Goal: Find specific page/section: Find specific page/section

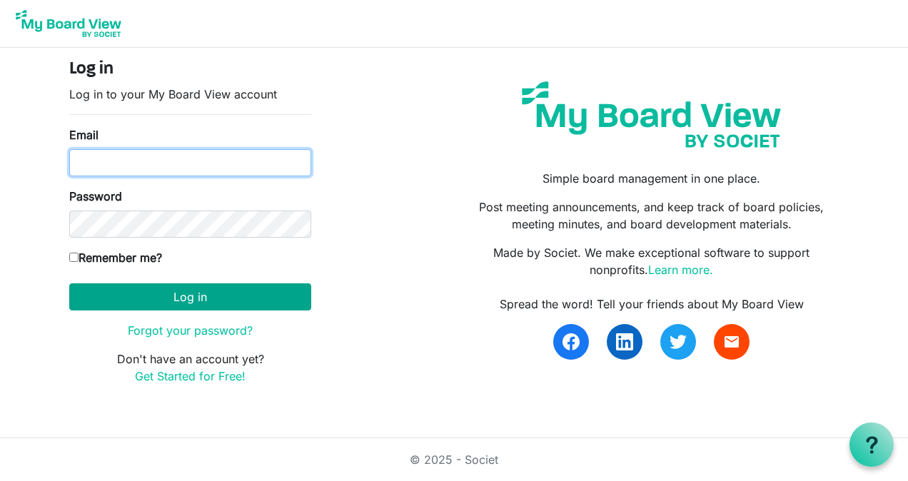
type input "ksmith.beachfront@yahoo.com"
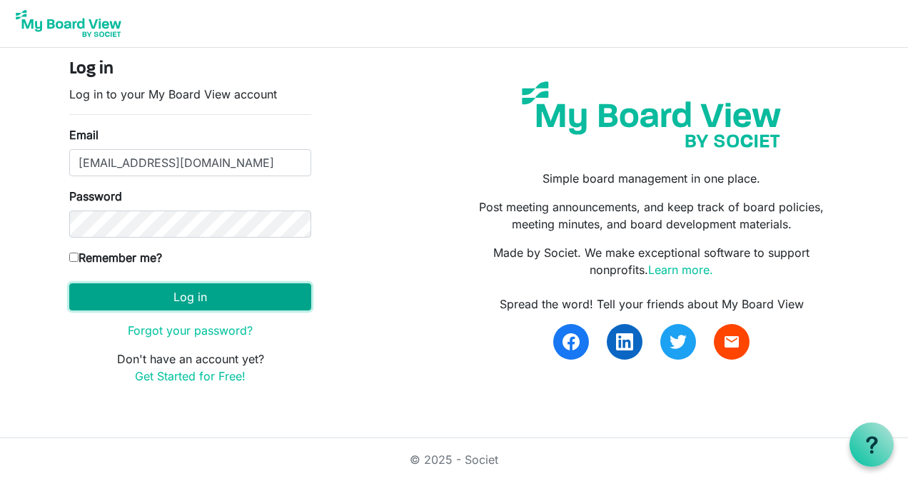
click at [201, 286] on button "Log in" at bounding box center [190, 296] width 242 height 27
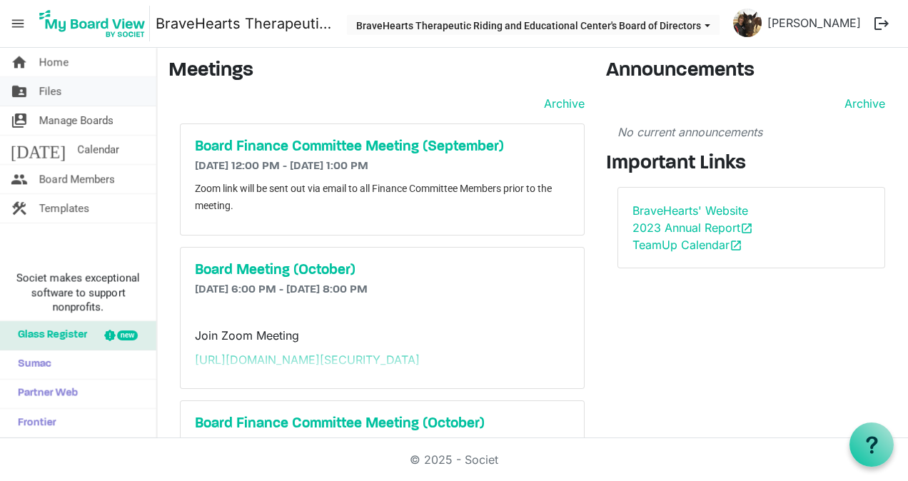
click at [46, 90] on span "Files" at bounding box center [50, 91] width 23 height 29
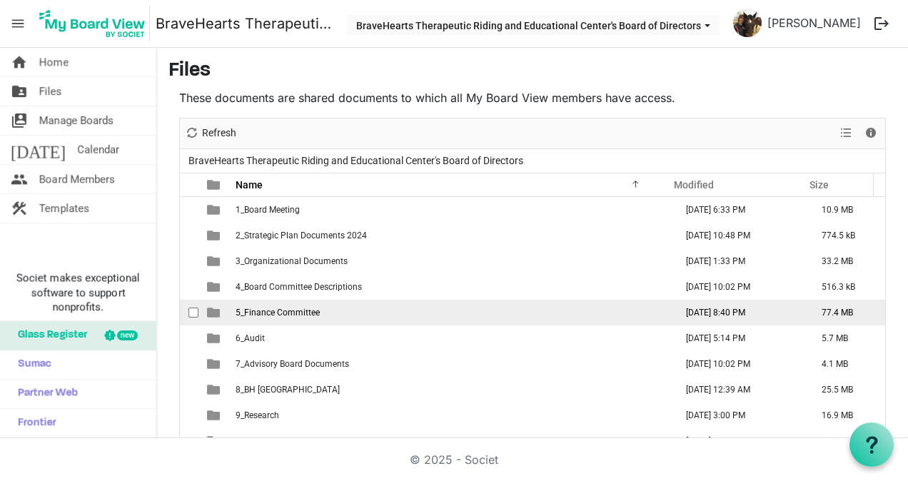
click at [266, 314] on span "5_Finance Committee" at bounding box center [278, 313] width 84 height 10
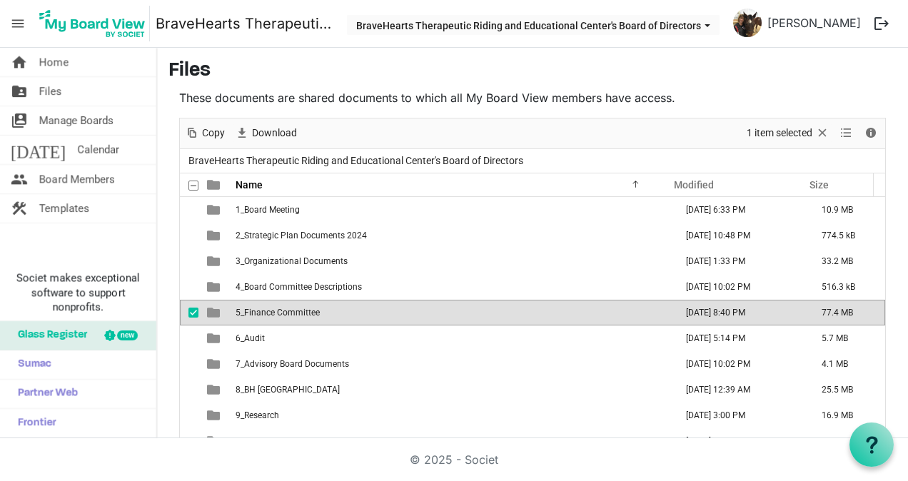
click at [266, 314] on span "5_Finance Committee" at bounding box center [278, 313] width 84 height 10
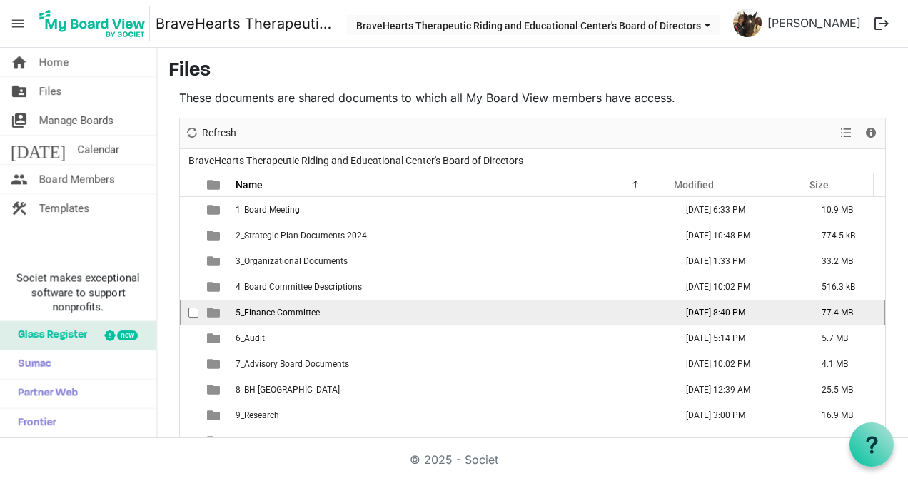
click at [266, 314] on span "5_Finance Committee" at bounding box center [278, 313] width 84 height 10
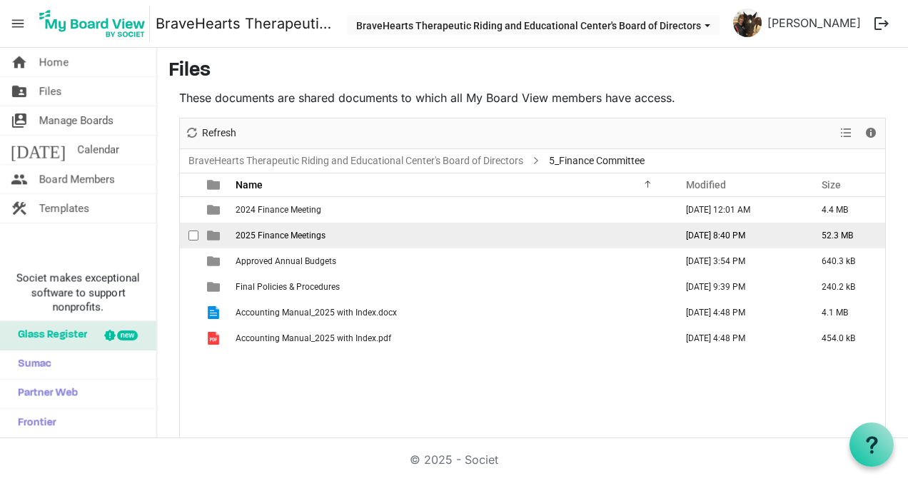
click at [274, 231] on span "2025 Finance Meetings" at bounding box center [281, 236] width 90 height 10
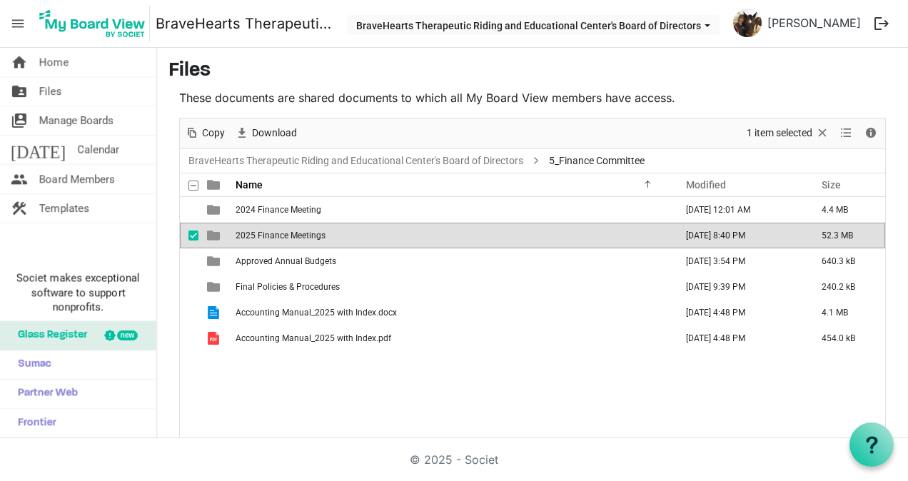
click at [274, 231] on span "2025 Finance Meetings" at bounding box center [281, 236] width 90 height 10
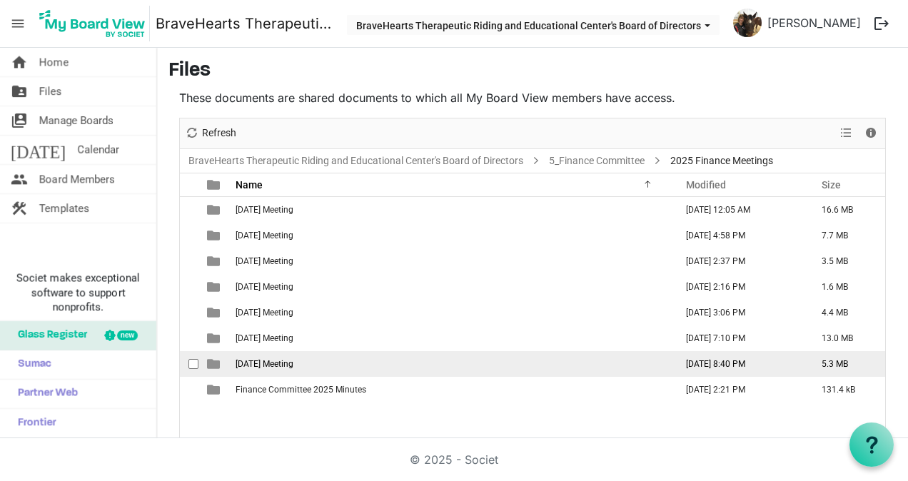
click at [280, 360] on span "7. August 2025 Meeting" at bounding box center [265, 364] width 58 height 10
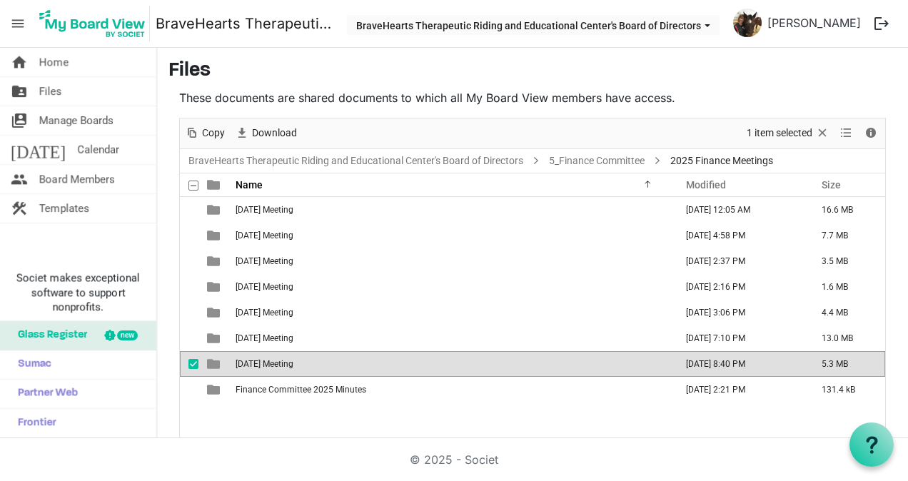
click at [280, 360] on span "7. August 2025 Meeting" at bounding box center [265, 364] width 58 height 10
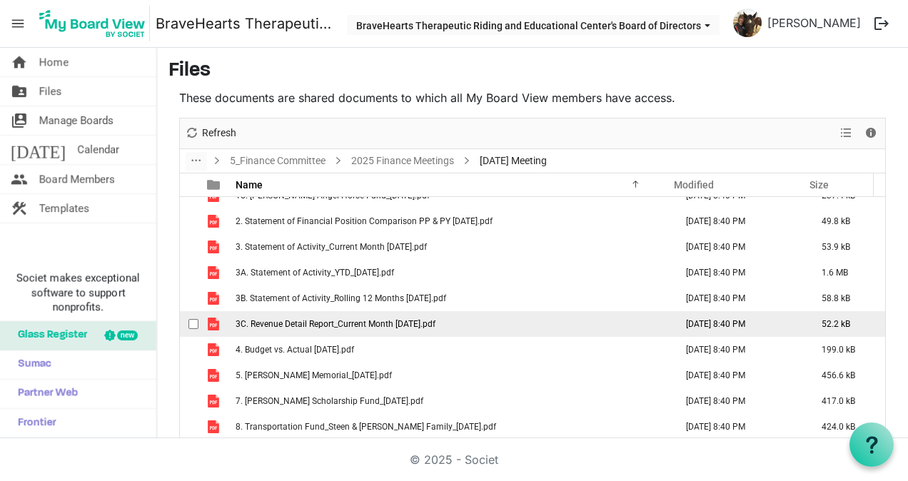
scroll to position [169, 0]
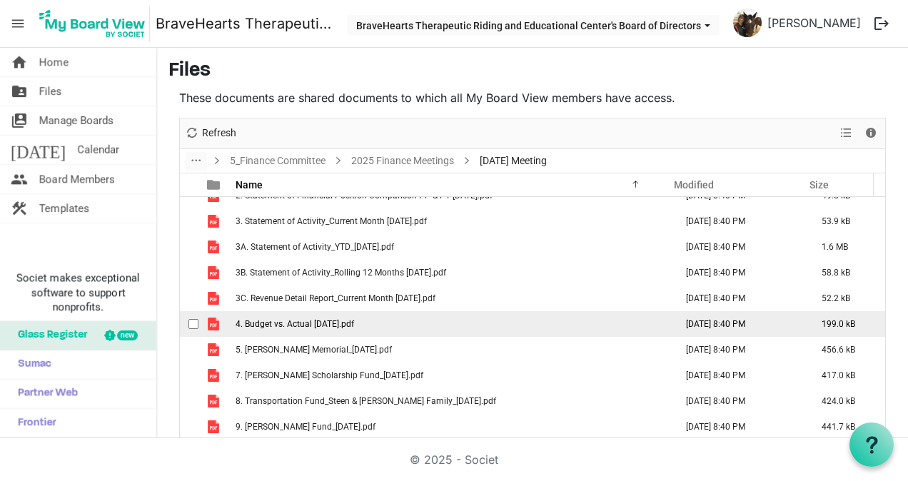
click at [316, 323] on span "4. Budget vs. Actual 07.31.2025.pdf" at bounding box center [295, 324] width 119 height 10
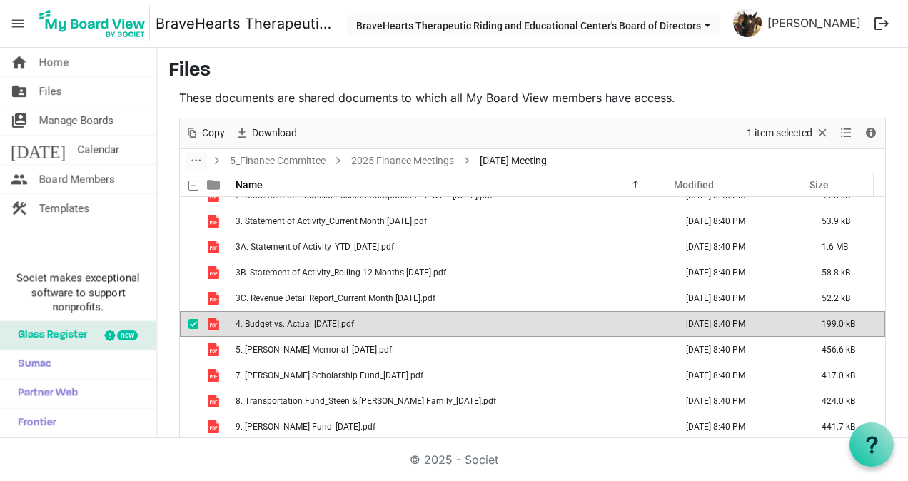
click at [316, 323] on span "4. Budget vs. Actual 07.31.2025.pdf" at bounding box center [295, 324] width 119 height 10
click at [96, 122] on span "Manage Boards" at bounding box center [76, 120] width 74 height 29
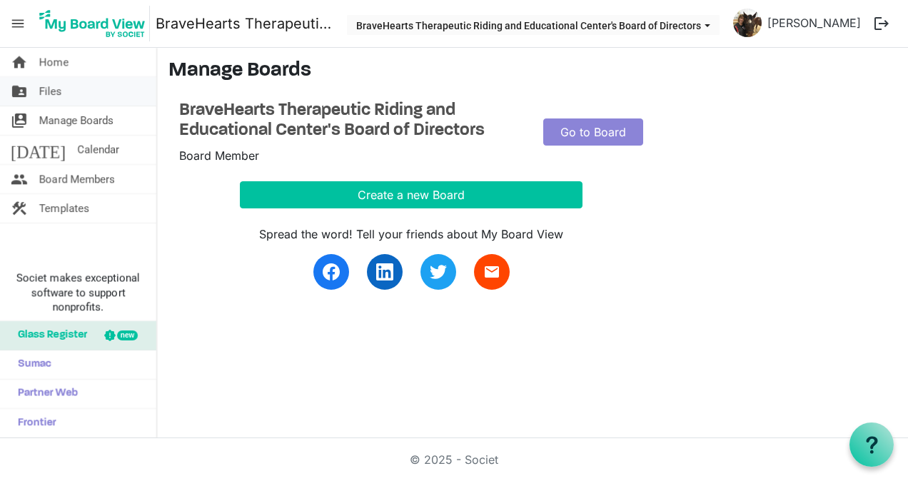
click at [49, 84] on span "Files" at bounding box center [50, 91] width 23 height 29
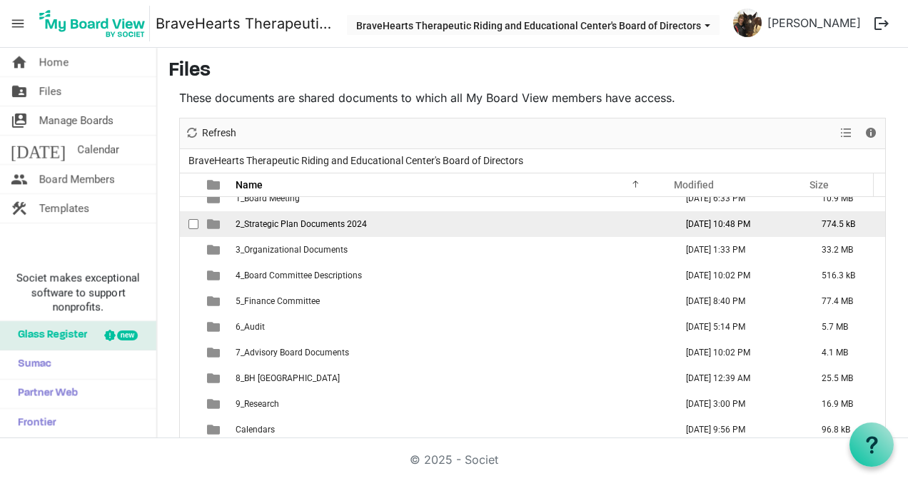
scroll to position [14, 0]
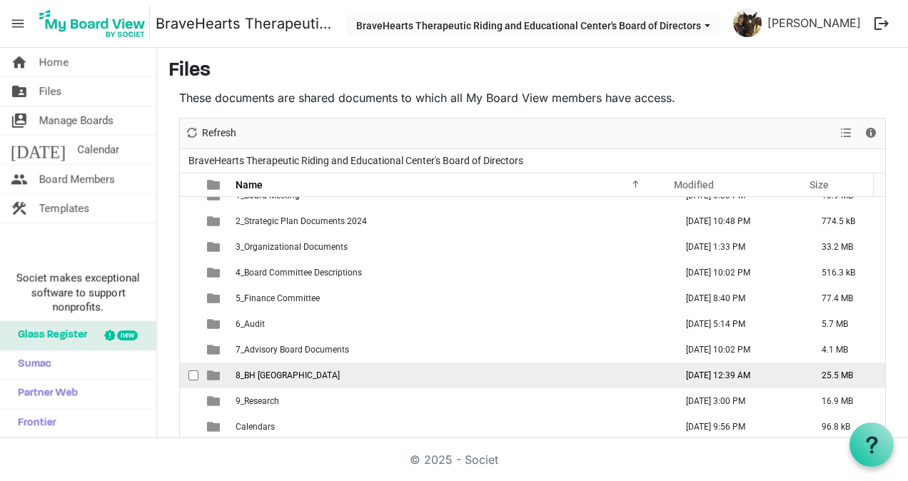
click at [696, 373] on td "August 21, 2025 12:39 AM" at bounding box center [739, 376] width 136 height 26
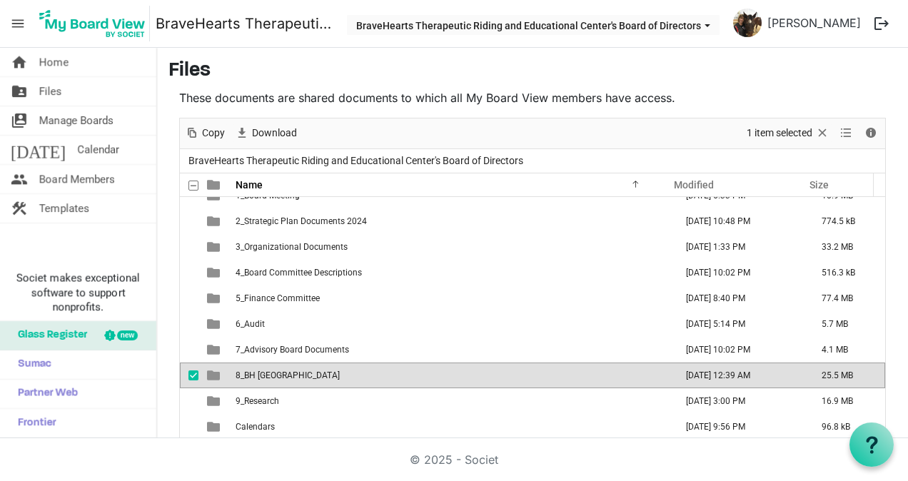
click at [696, 373] on td "August 21, 2025 12:39 AM" at bounding box center [739, 376] width 136 height 26
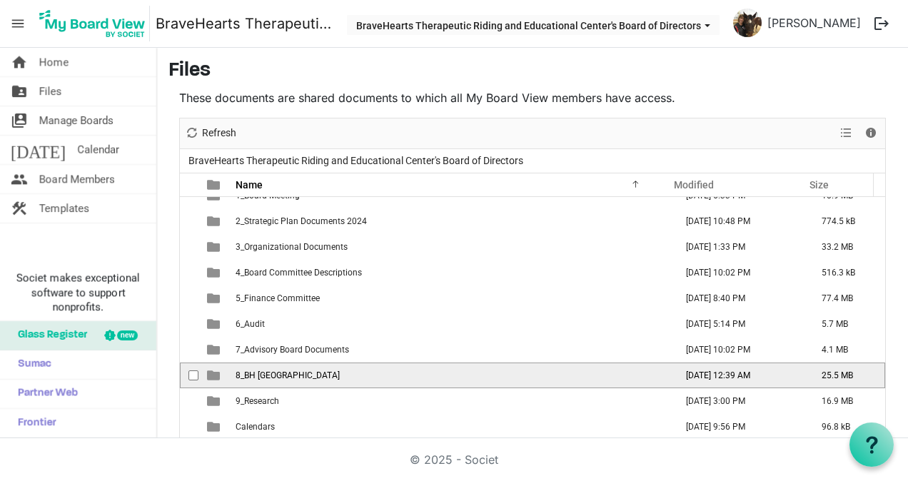
click at [696, 373] on td "August 21, 2025 12:39 AM" at bounding box center [739, 376] width 136 height 26
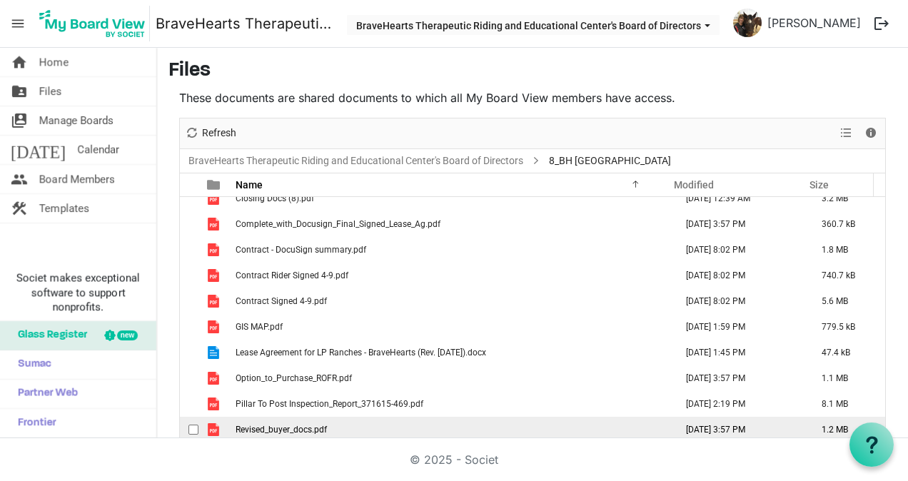
scroll to position [0, 0]
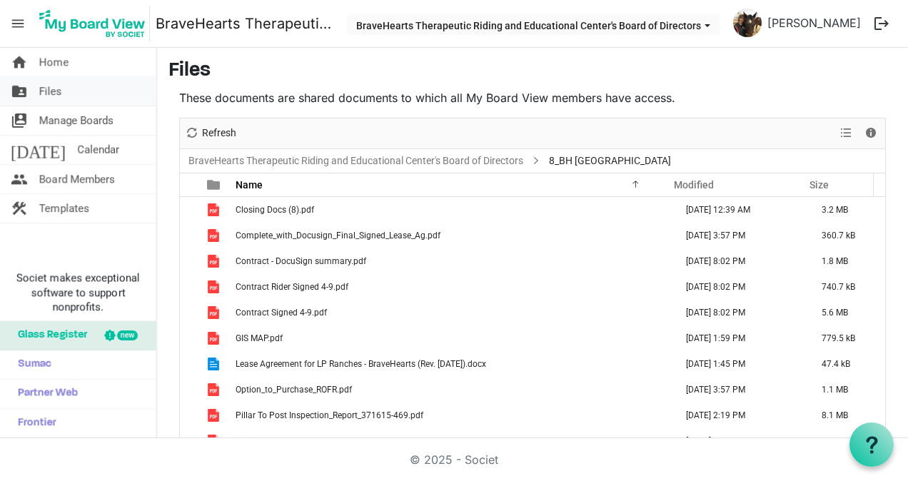
click at [39, 95] on link "folder_shared Files" at bounding box center [78, 91] width 156 height 29
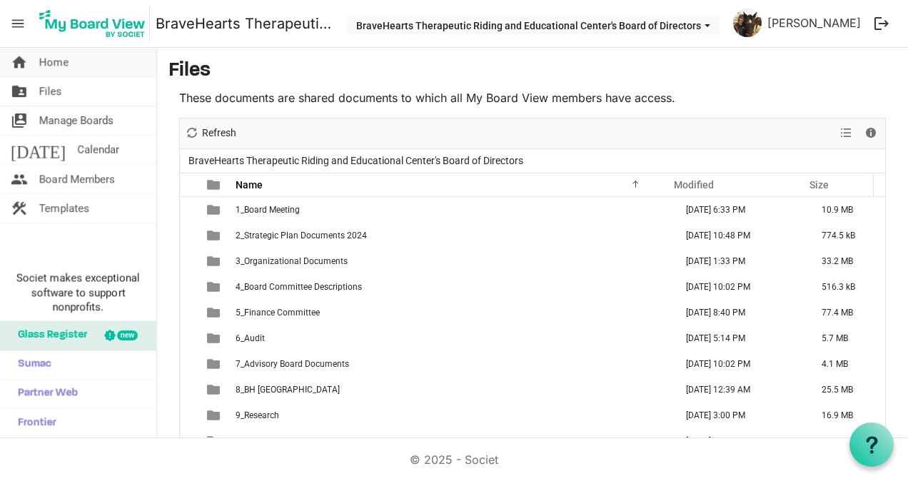
click at [61, 63] on span "Home" at bounding box center [53, 62] width 29 height 29
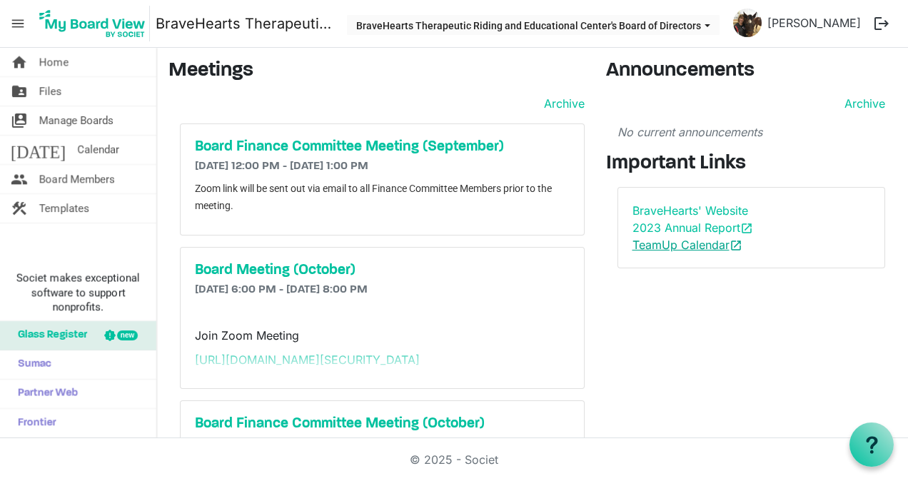
click at [685, 239] on link "TeamUp Calendar open_in_new" at bounding box center [688, 245] width 110 height 14
